Goal: Information Seeking & Learning: Learn about a topic

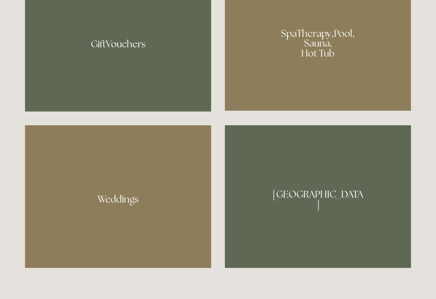
scroll to position [675, 0]
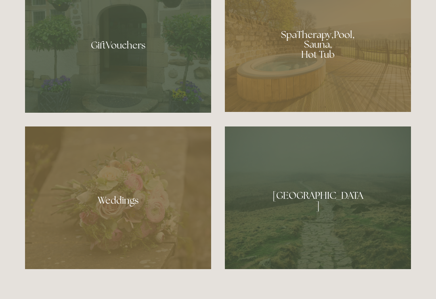
click at [319, 63] on div at bounding box center [318, 42] width 186 height 140
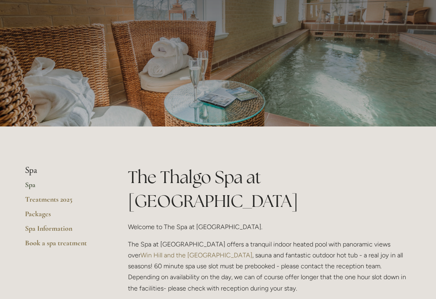
scroll to position [40, 0]
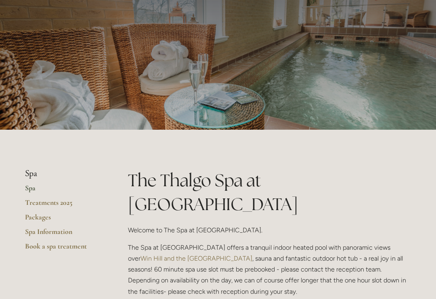
click at [39, 217] on link "Packages" at bounding box center [63, 219] width 77 height 15
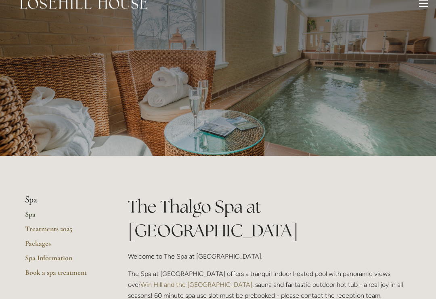
scroll to position [0, 0]
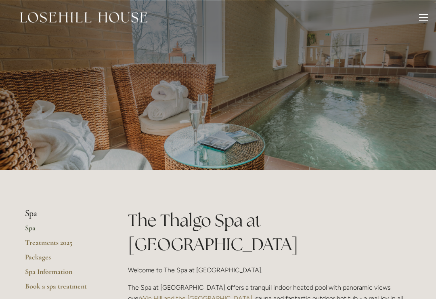
click at [422, 15] on div at bounding box center [423, 18] width 9 height 9
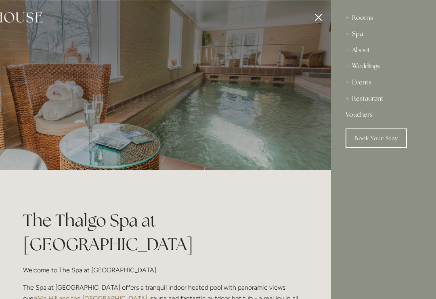
click at [357, 84] on div "Events" at bounding box center [383, 82] width 76 height 16
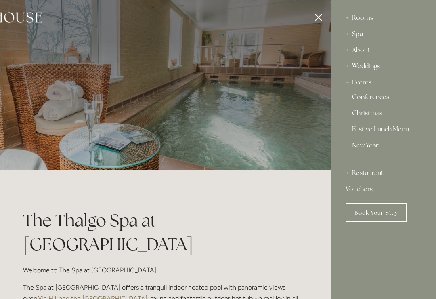
click at [357, 49] on div "About" at bounding box center [383, 50] width 76 height 16
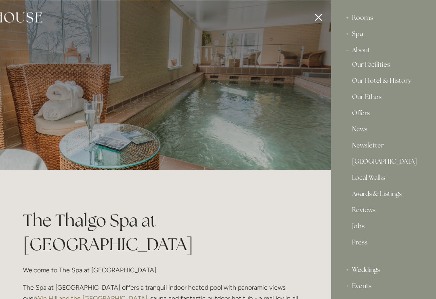
click at [372, 80] on link "Our Hotel & History" at bounding box center [383, 82] width 63 height 10
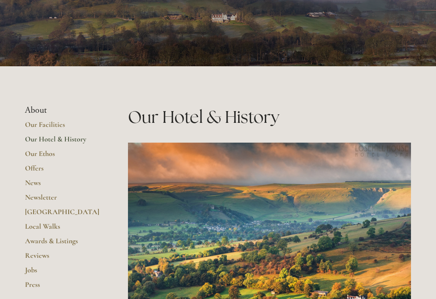
scroll to position [104, 0]
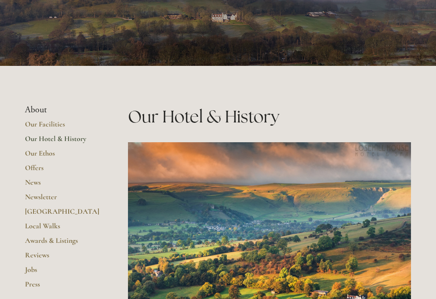
click at [34, 169] on link "Offers" at bounding box center [63, 170] width 77 height 15
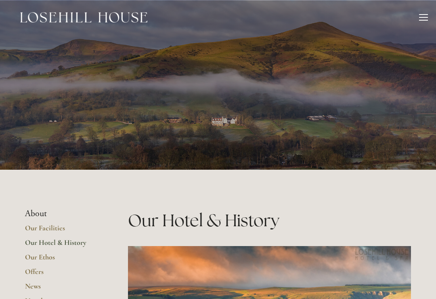
scroll to position [116, 0]
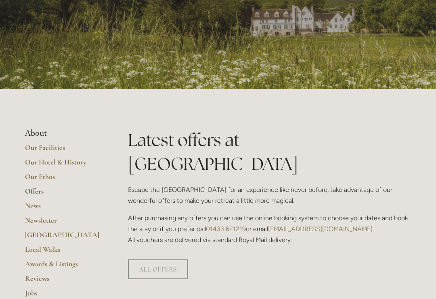
scroll to position [72, 0]
